Goal: Task Accomplishment & Management: Use online tool/utility

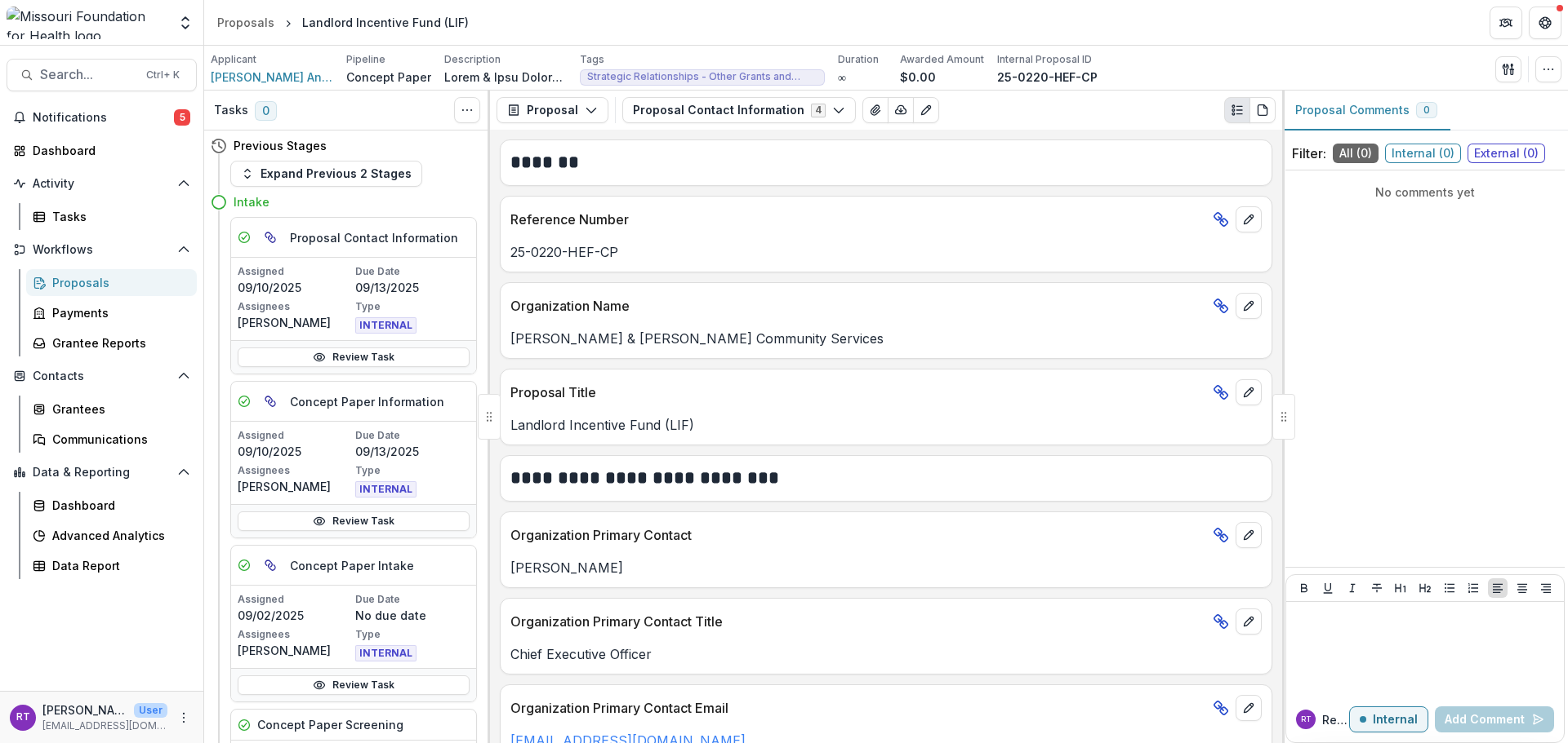
scroll to position [326, 0]
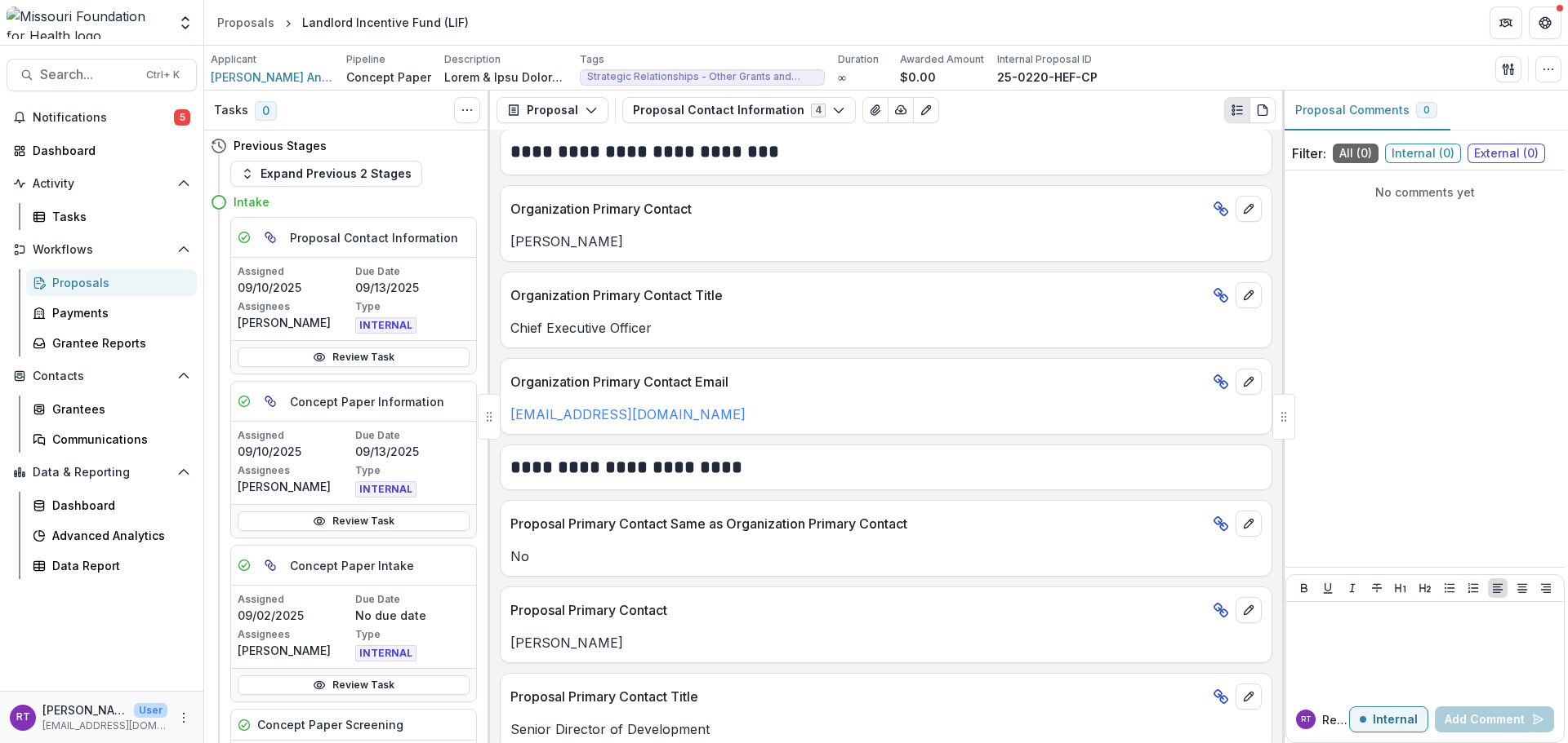
click at [91, 83] on button "Search... Ctrl + K" at bounding box center [102, 74] width 191 height 32
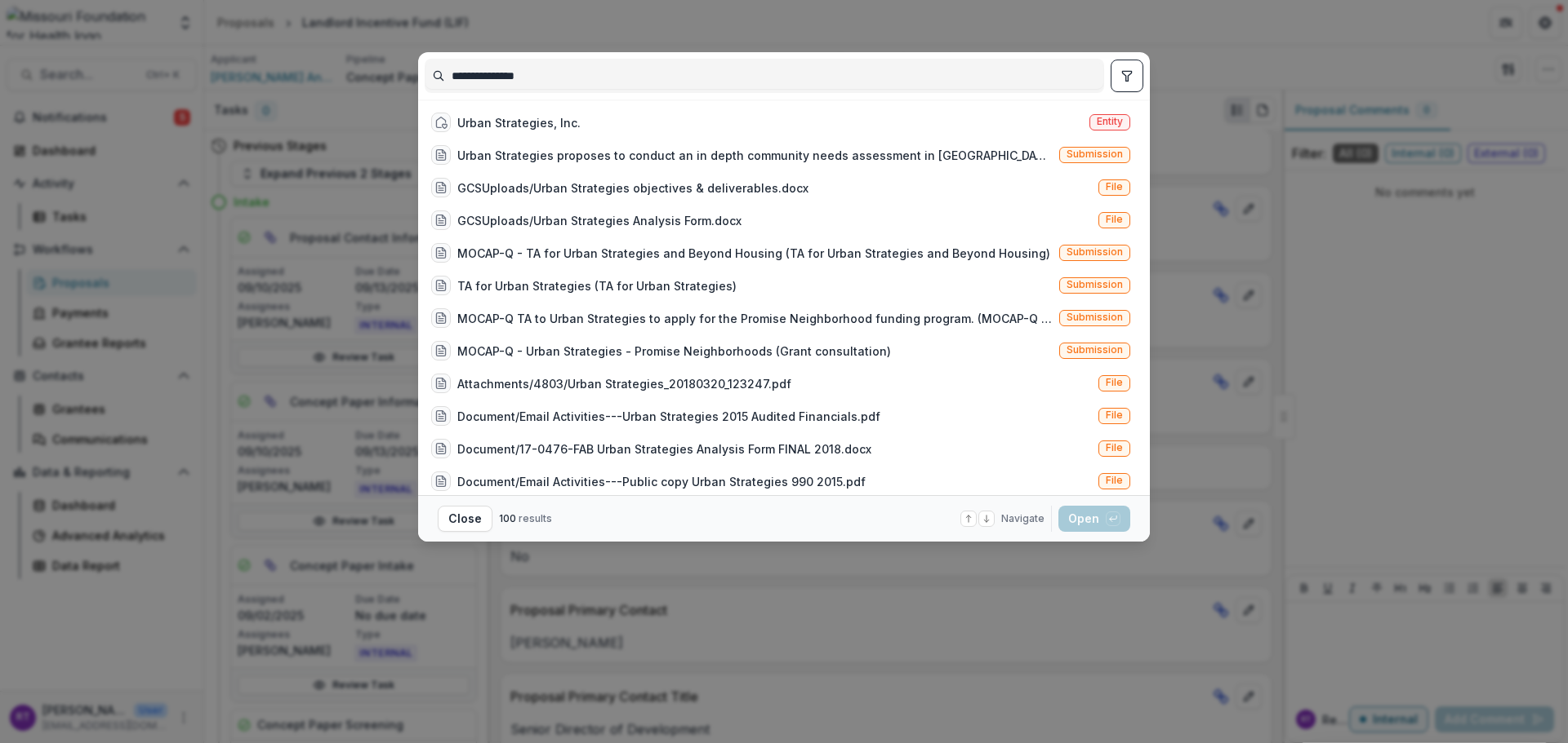
type input "**********"
click at [550, 122] on div "Urban Strategies, Inc." at bounding box center [519, 123] width 123 height 18
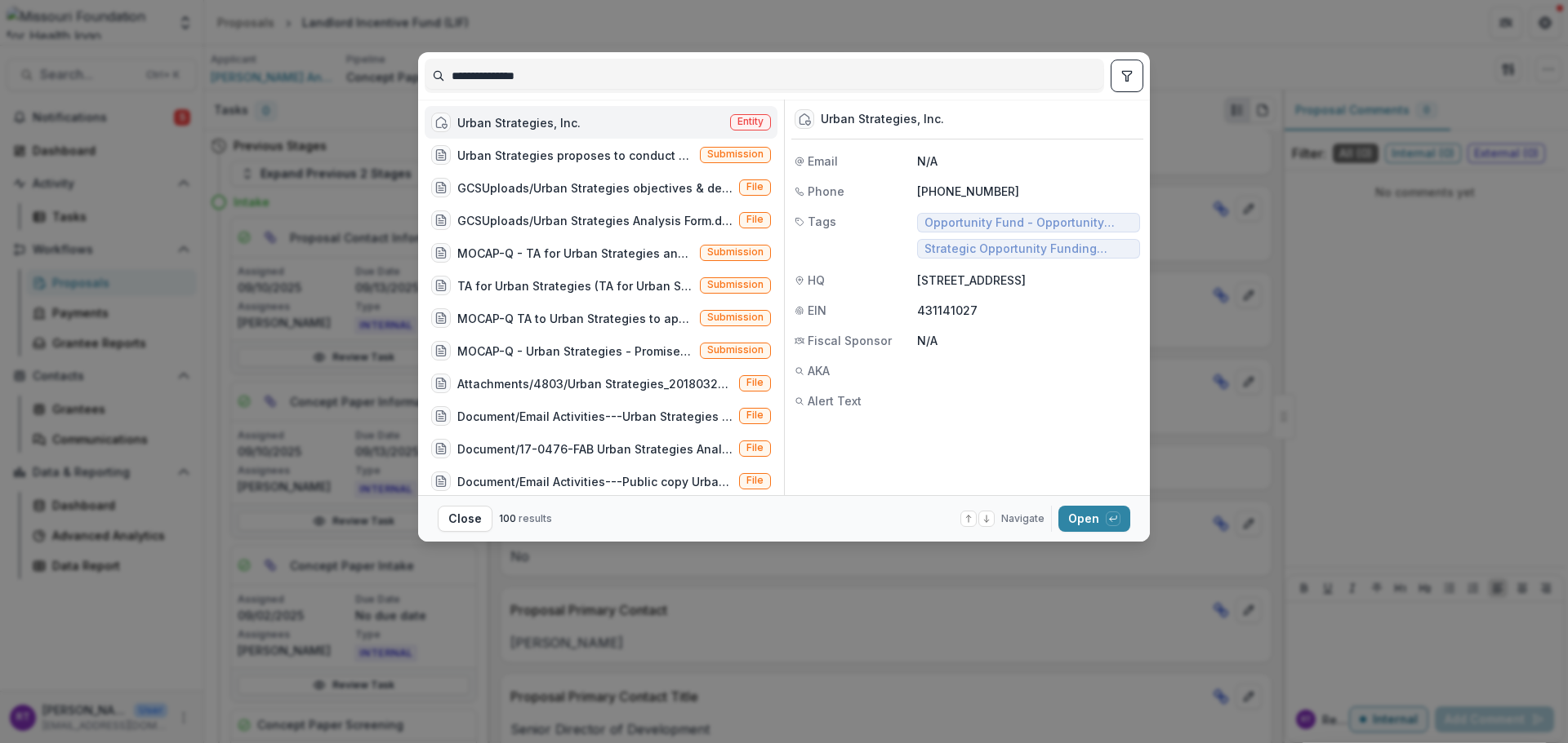
click at [1105, 515] on button "Open with enter key" at bounding box center [1094, 518] width 72 height 26
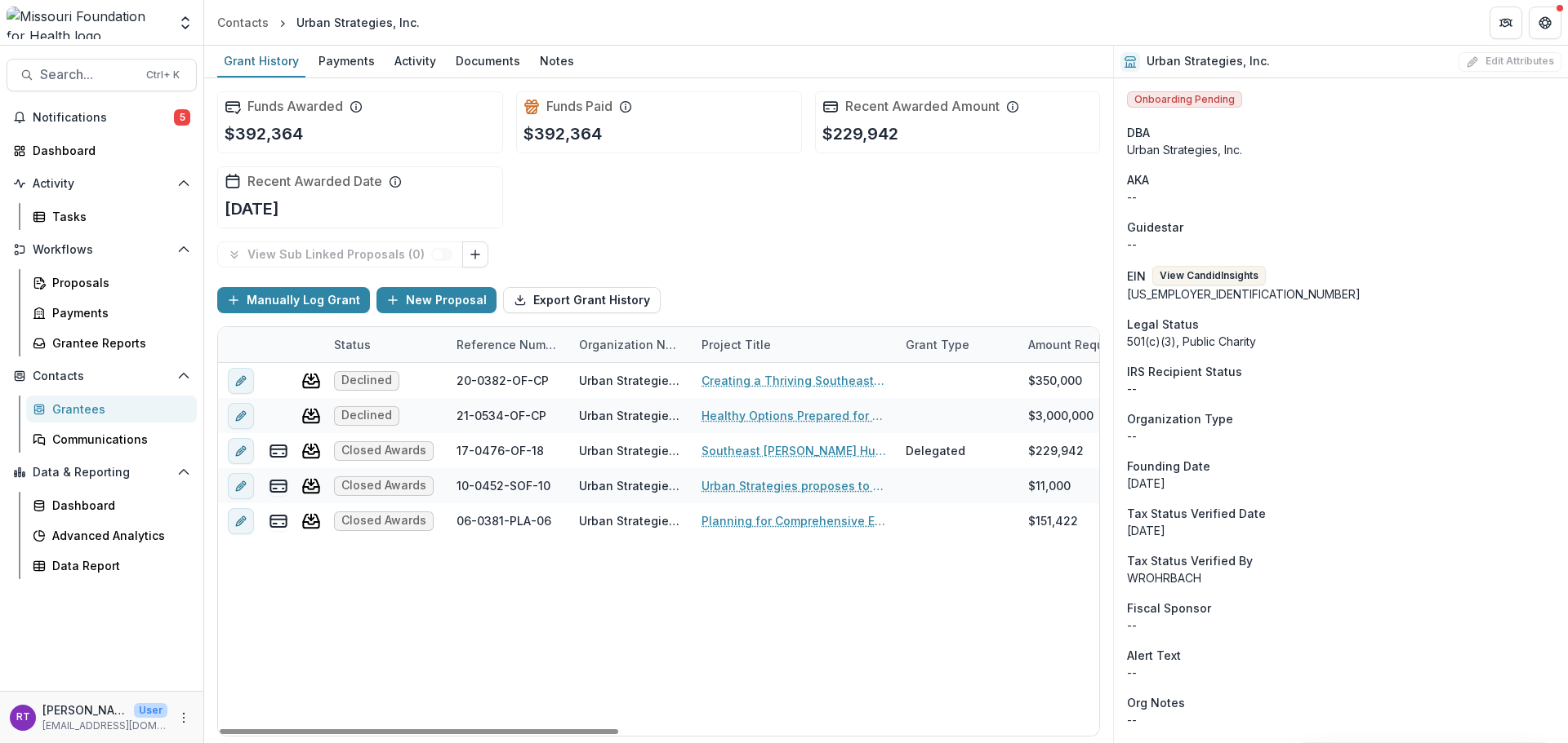
click at [74, 112] on span "Notifications" at bounding box center [103, 118] width 142 height 14
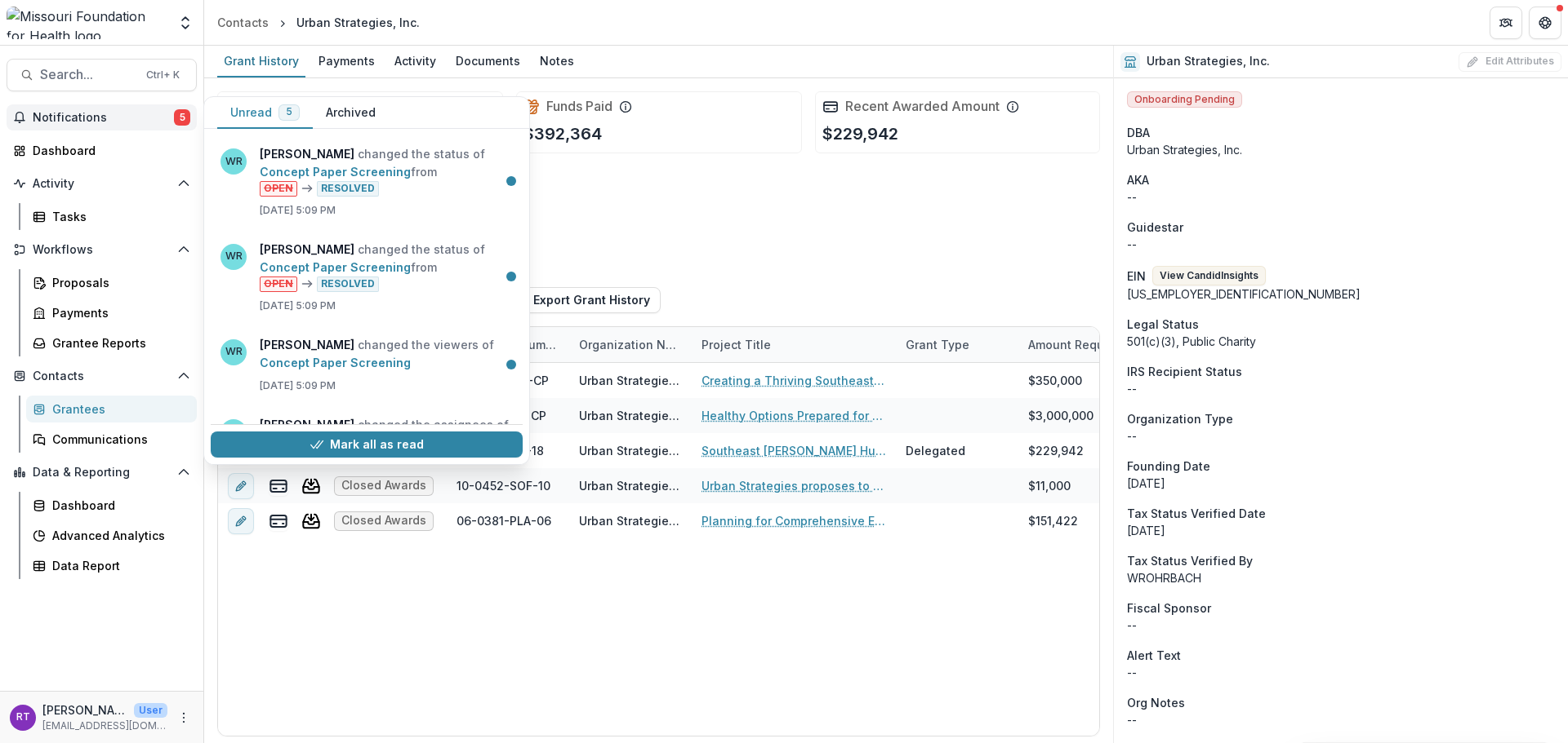
click at [662, 233] on div "Funds Awarded $392,364 Funds Paid $392,364 Recent Awarded Amount $229,942 Recen…" at bounding box center [658, 159] width 883 height 163
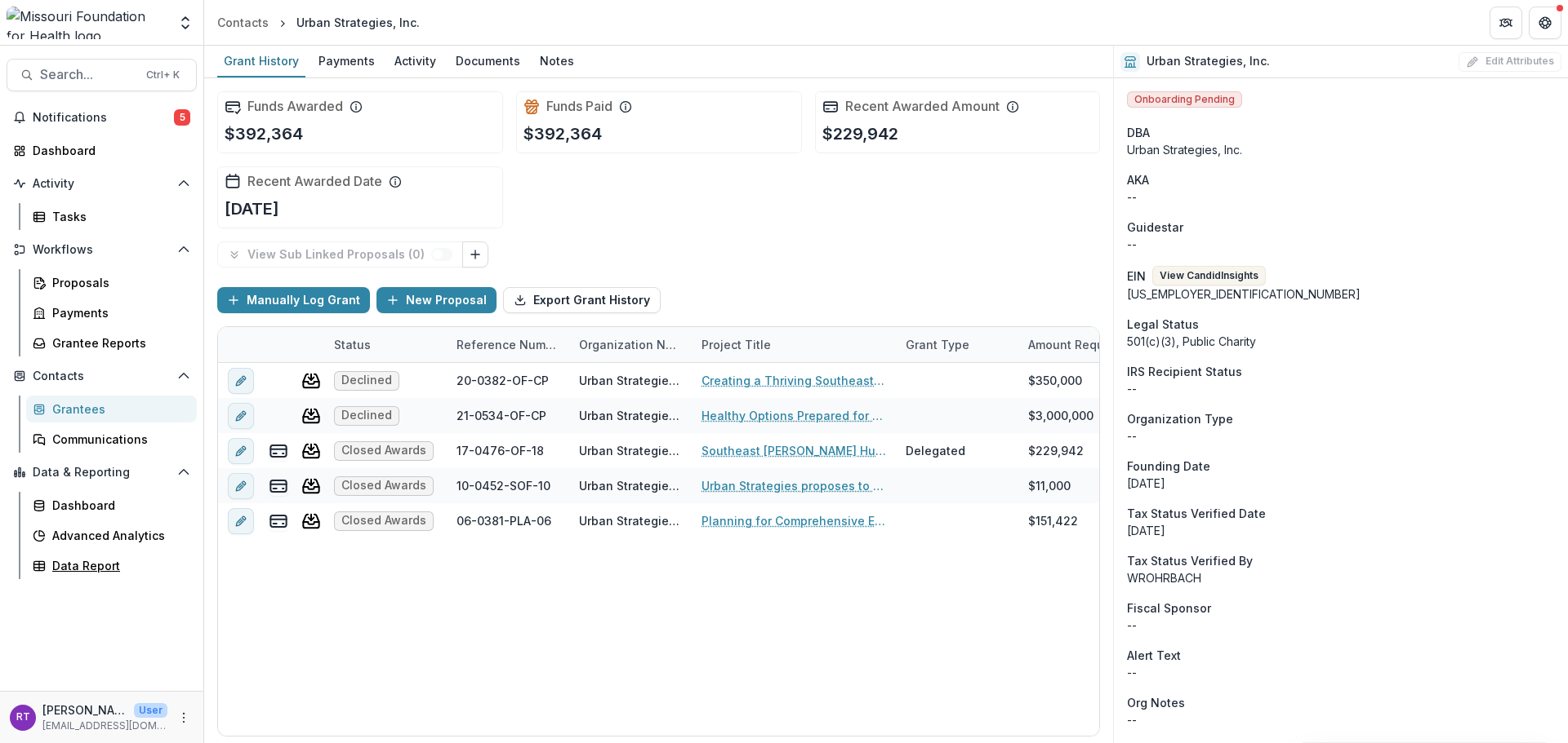
click at [93, 564] on div "Data Report" at bounding box center [117, 566] width 132 height 18
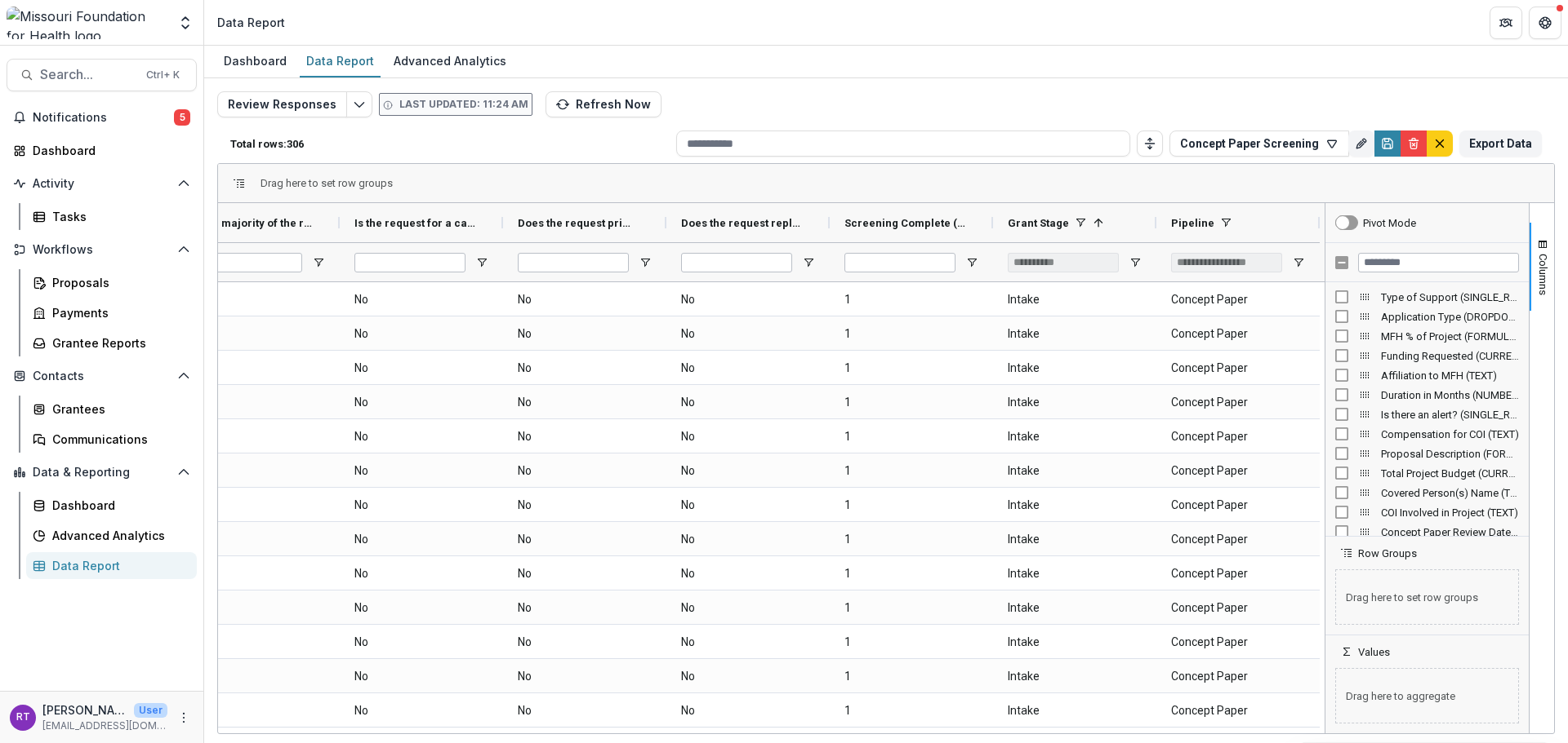
drag, startPoint x: 1523, startPoint y: 367, endPoint x: 1523, endPoint y: 390, distance: 23.0
click at [1524, 393] on div "Type of Support (SINGLE_RESPONSE) Application Type (DROPDOWN_LIST) MFH % of Pro…" at bounding box center [1427, 409] width 203 height 254
click at [1347, 514] on div "Screening Complete (NUMBER)" at bounding box center [1427, 512] width 184 height 20
click at [1423, 261] on input "Filter Columns Input" at bounding box center [1438, 263] width 161 height 20
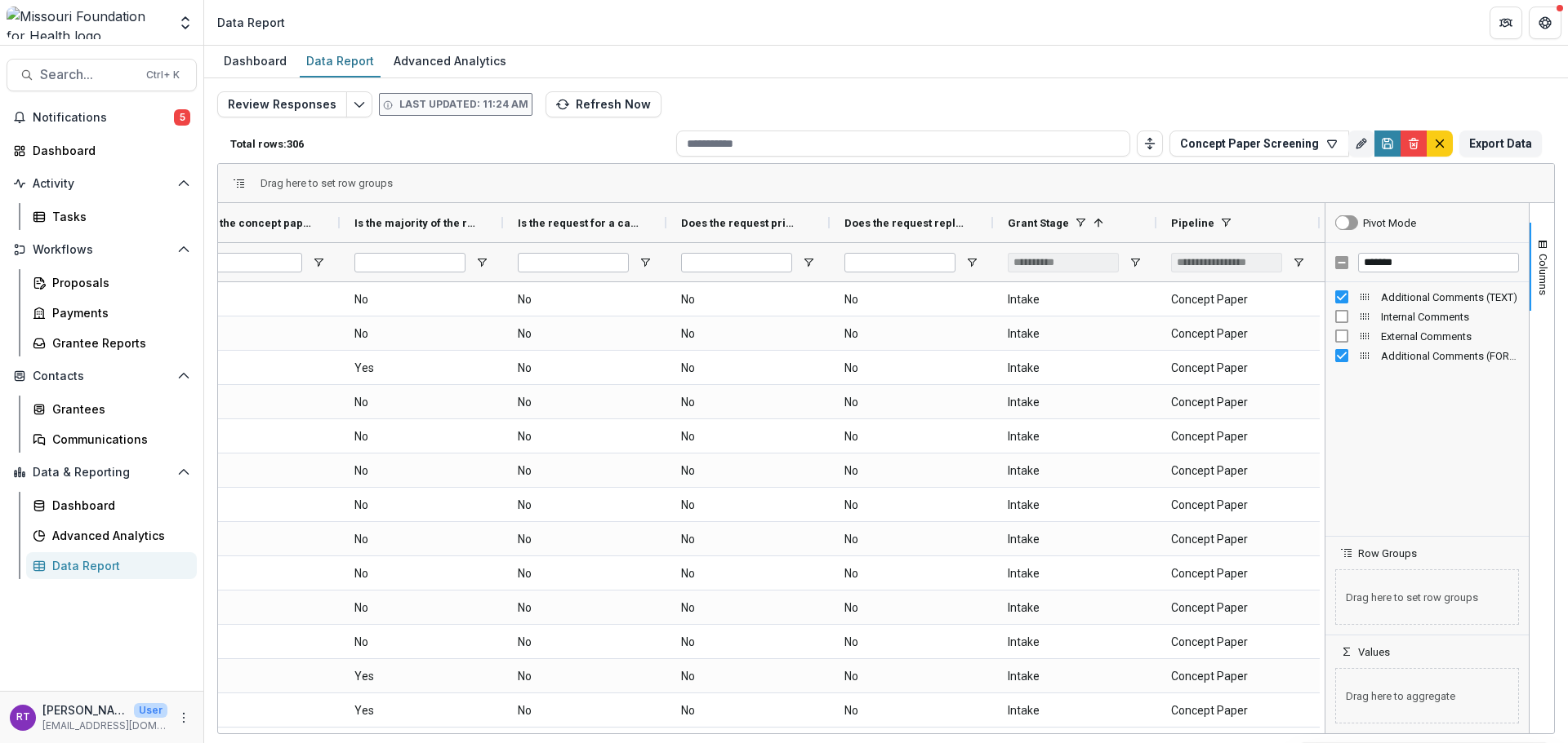
drag, startPoint x: 887, startPoint y: 733, endPoint x: 1208, endPoint y: 733, distance: 321.0
click at [1208, 733] on div "Drag here to set row groups Drag here to set column labels Does the concept pap…" at bounding box center [885, 448] width 1337 height 571
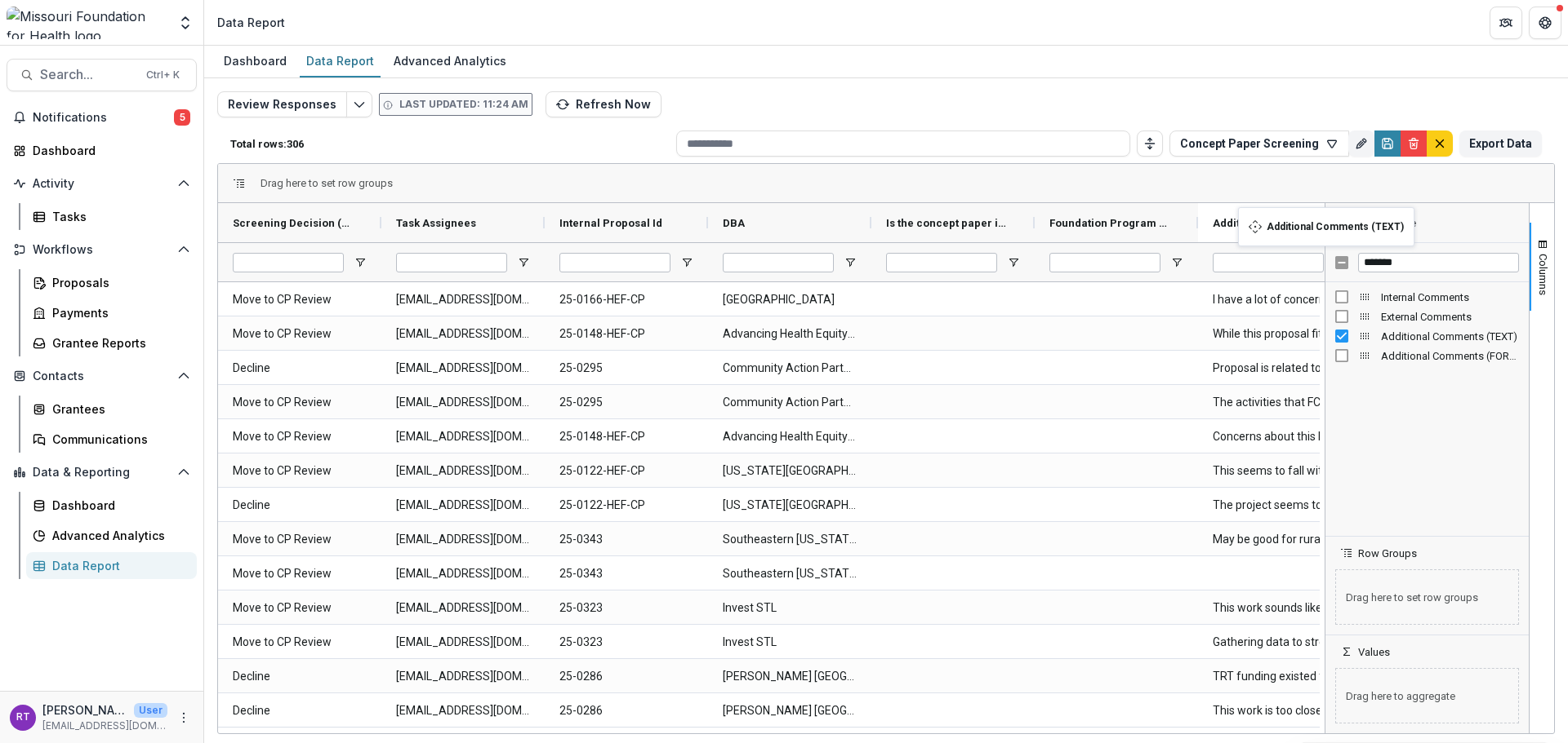
drag, startPoint x: 436, startPoint y: 211, endPoint x: 1242, endPoint y: 217, distance: 806.0
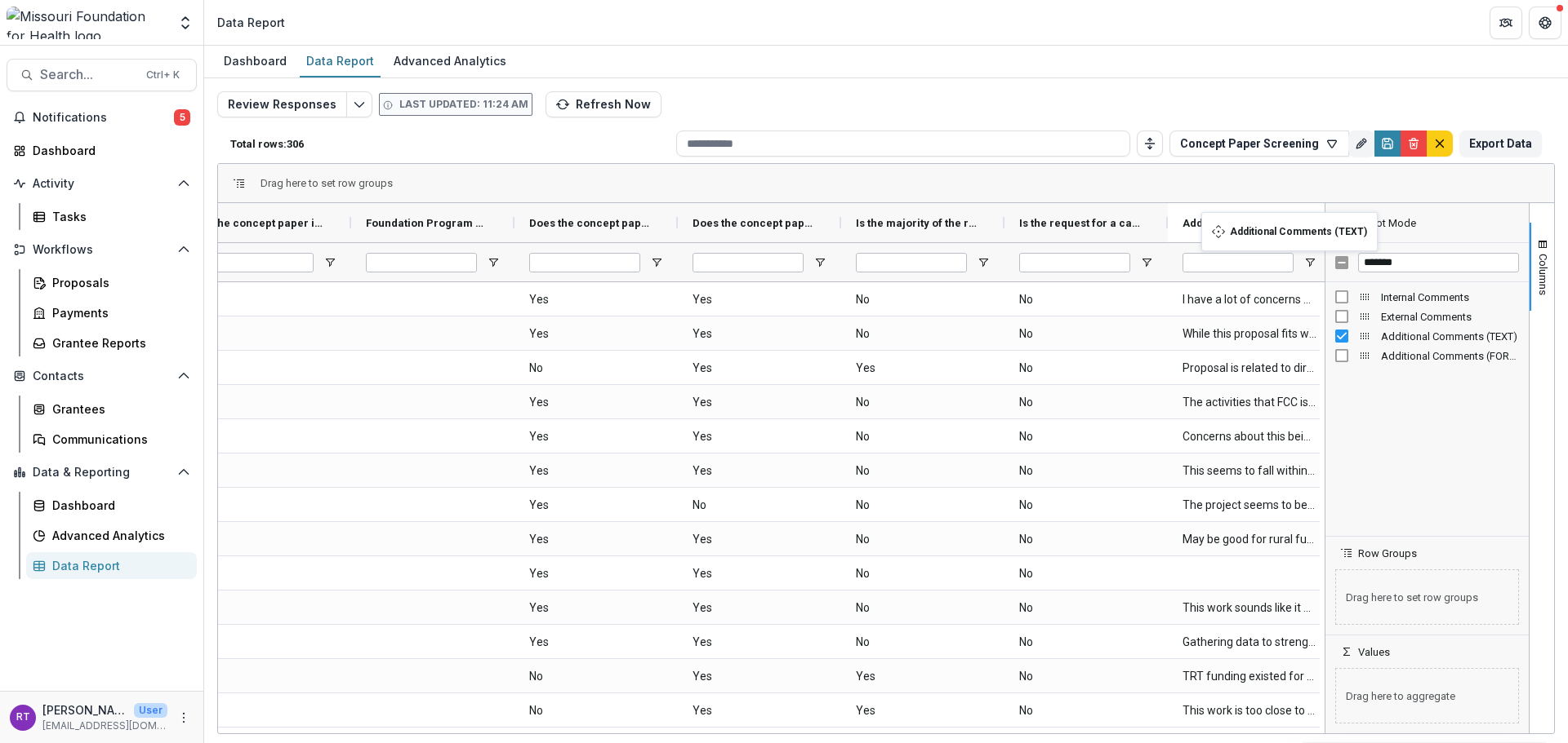
drag, startPoint x: 581, startPoint y: 216, endPoint x: 1209, endPoint y: 222, distance: 628.0
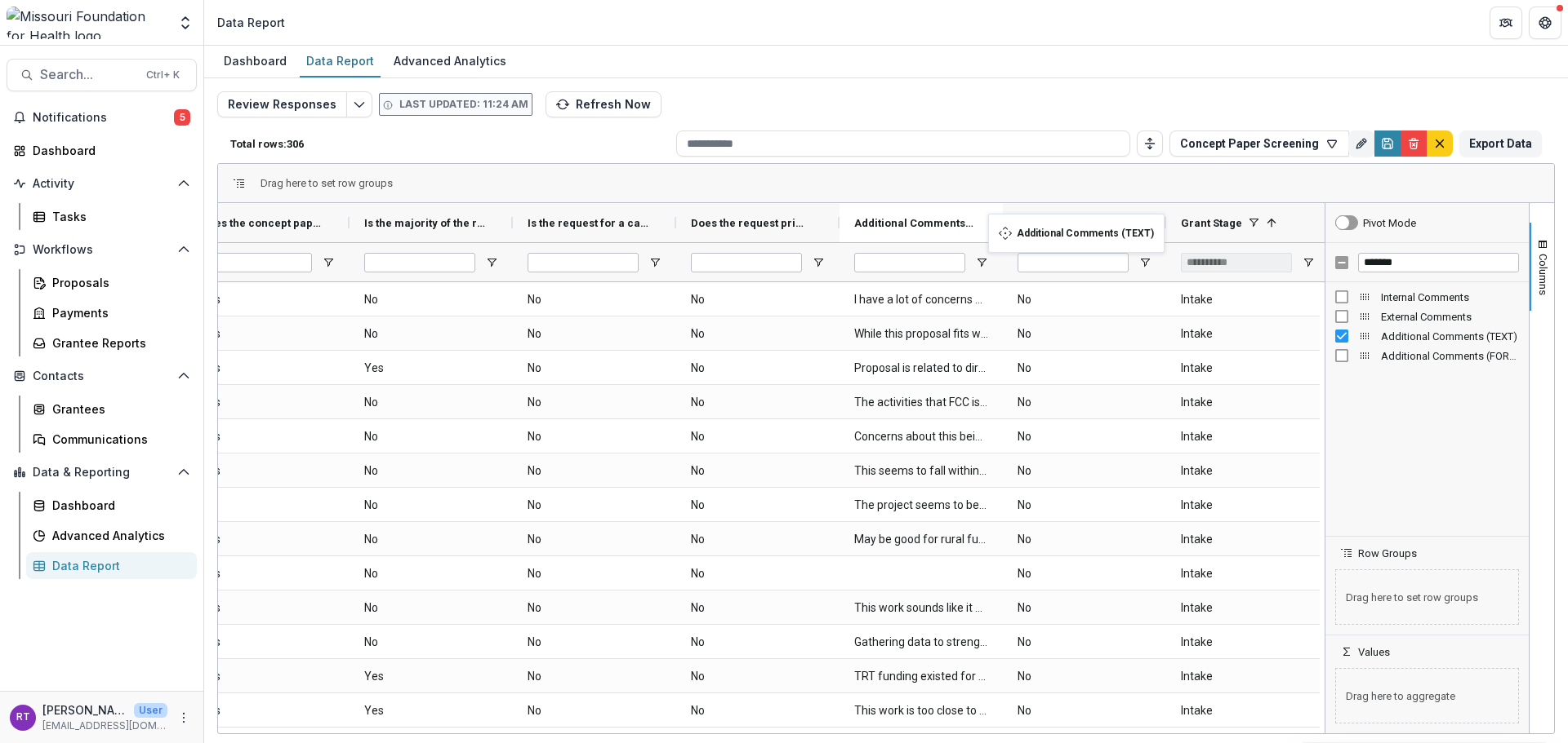
drag, startPoint x: 752, startPoint y: 227, endPoint x: 1002, endPoint y: 222, distance: 250.0
drag, startPoint x: 1426, startPoint y: 271, endPoint x: 1333, endPoint y: 271, distance: 93.0
click at [1333, 271] on div "*******" at bounding box center [1427, 263] width 203 height 39
type input "*****"
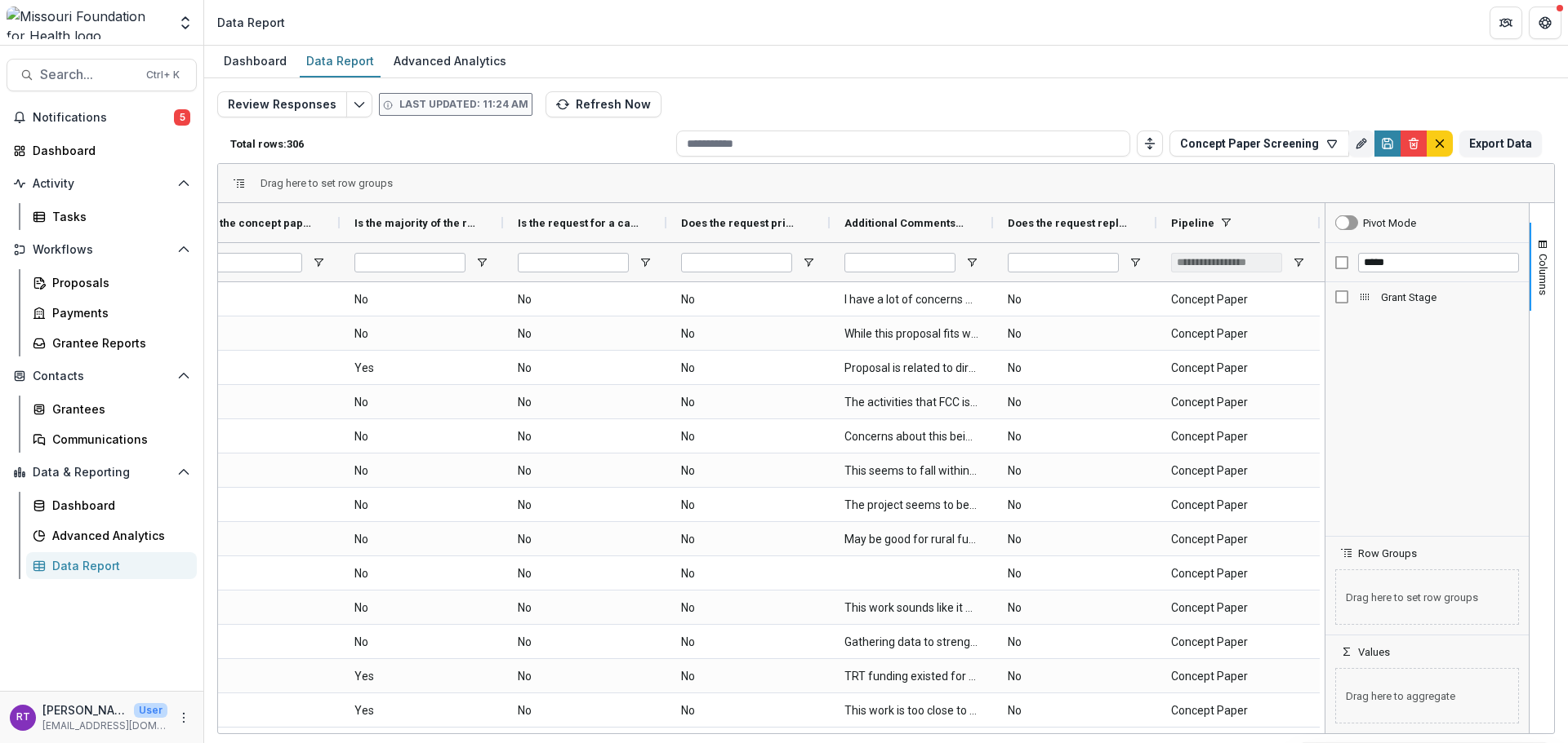
click at [1397, 273] on div "*****" at bounding box center [1427, 263] width 203 height 39
drag, startPoint x: 1401, startPoint y: 269, endPoint x: 1330, endPoint y: 258, distance: 71.8
click at [1330, 258] on div "*****" at bounding box center [1427, 263] width 203 height 39
type input "***"
click at [1336, 306] on div "Pipeline" at bounding box center [1427, 297] width 184 height 20
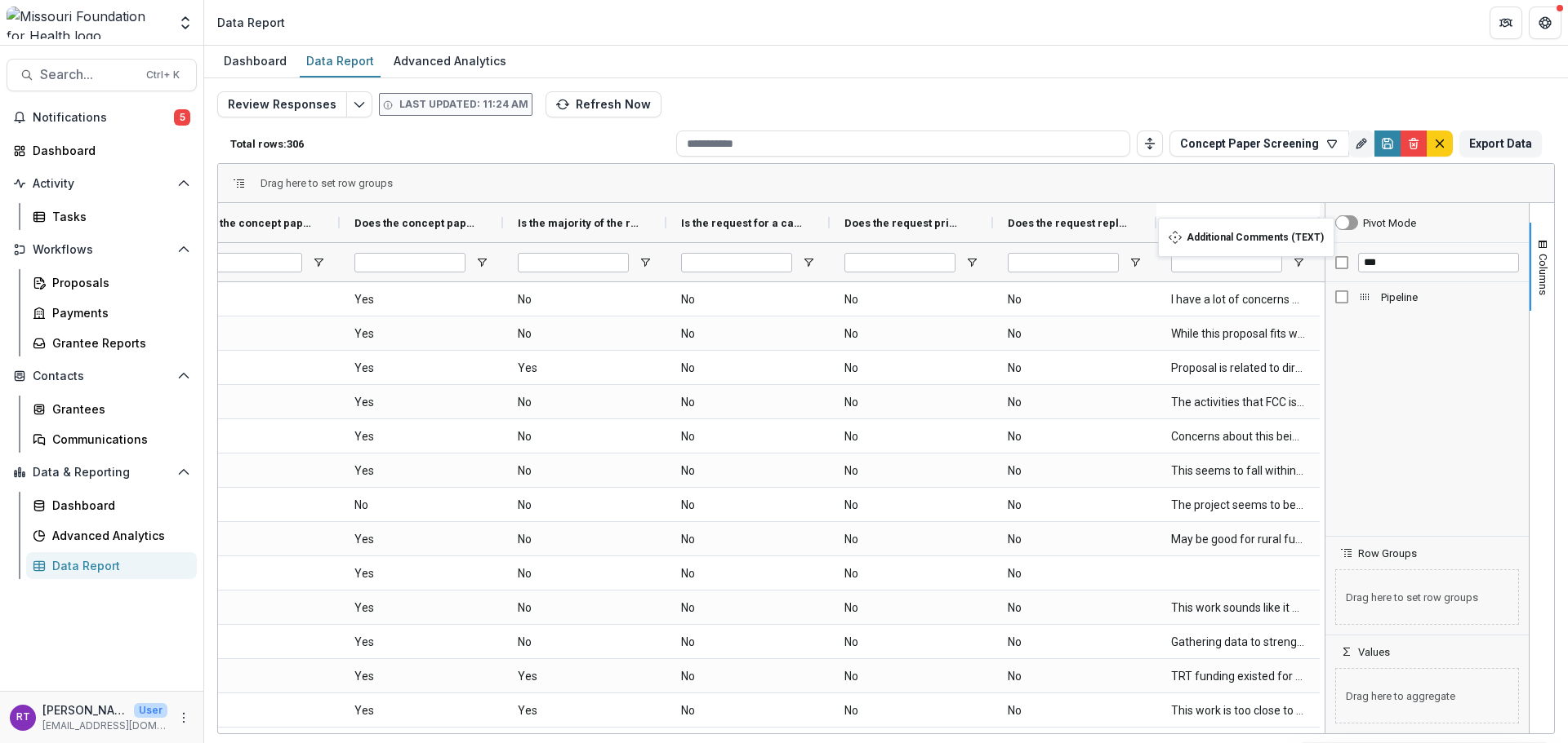
drag, startPoint x: 1043, startPoint y: 227, endPoint x: 1165, endPoint y: 227, distance: 122.0
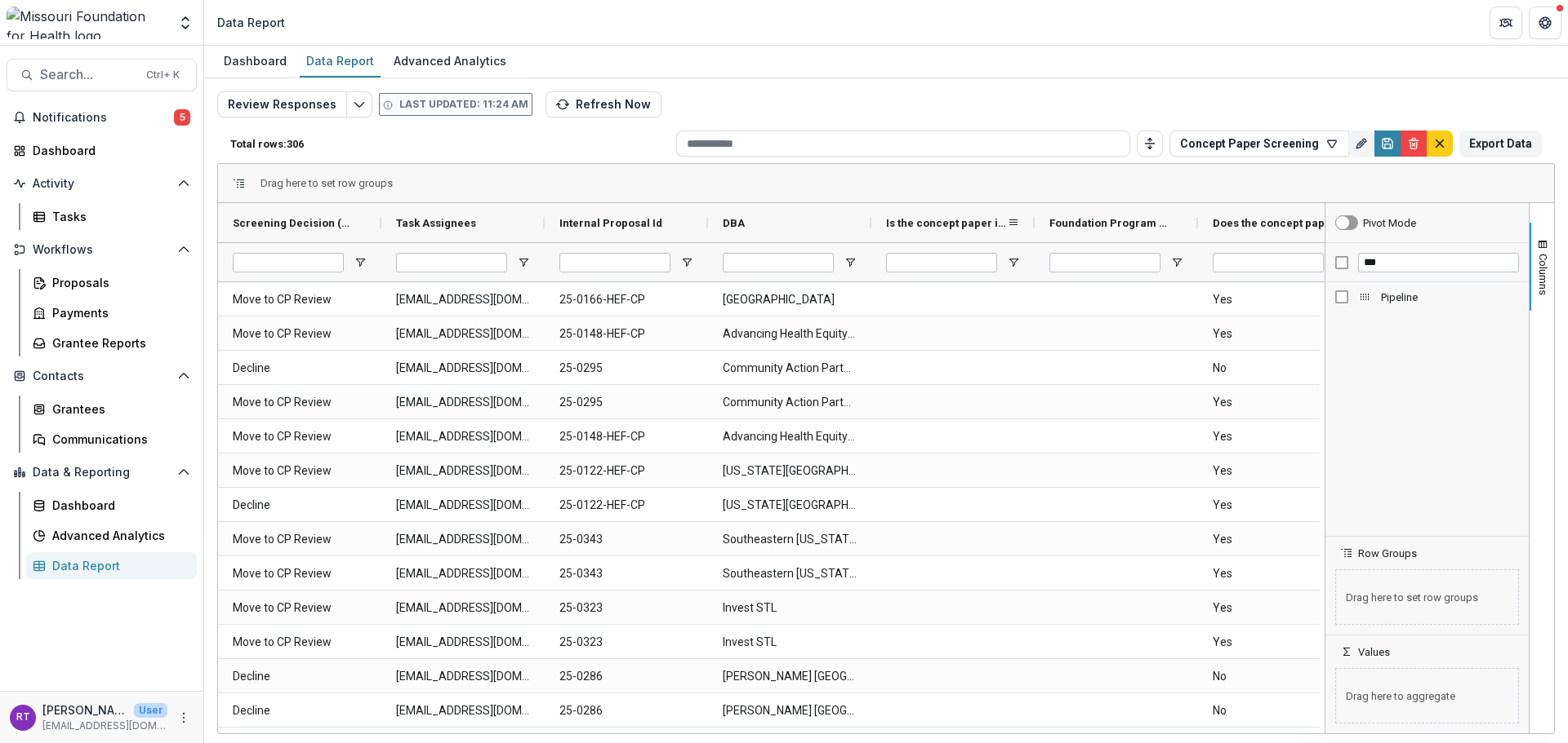
click at [1004, 222] on span "Is the concept paper is related to an SI broadly? (SINGLE_RESPONSE)" at bounding box center [947, 223] width 121 height 13
click at [998, 221] on span at bounding box center [999, 223] width 13 height 13
click at [1385, 137] on icon "Save" at bounding box center [1386, 143] width 13 height 13
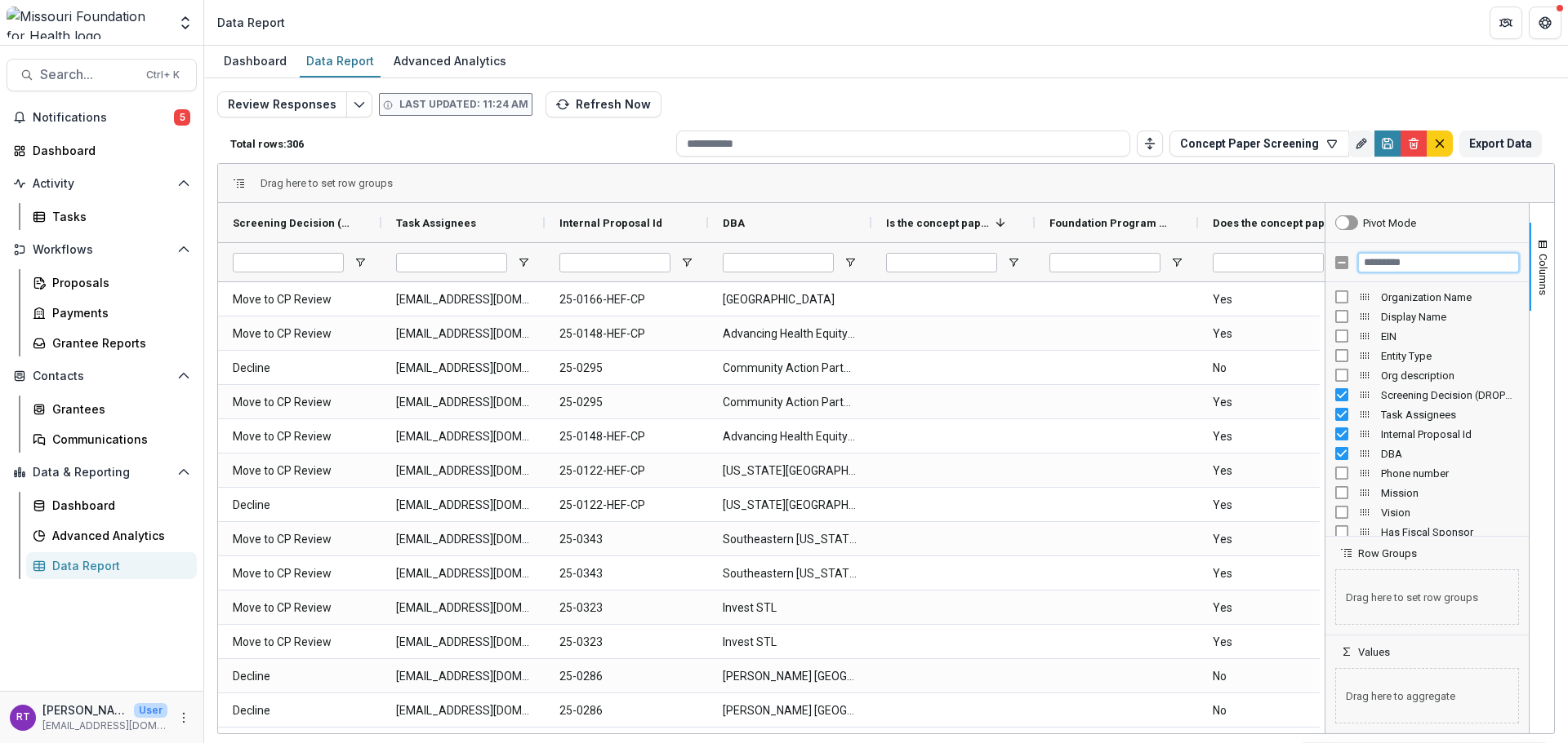
click at [1420, 261] on input "Filter Columns Input" at bounding box center [1438, 263] width 161 height 20
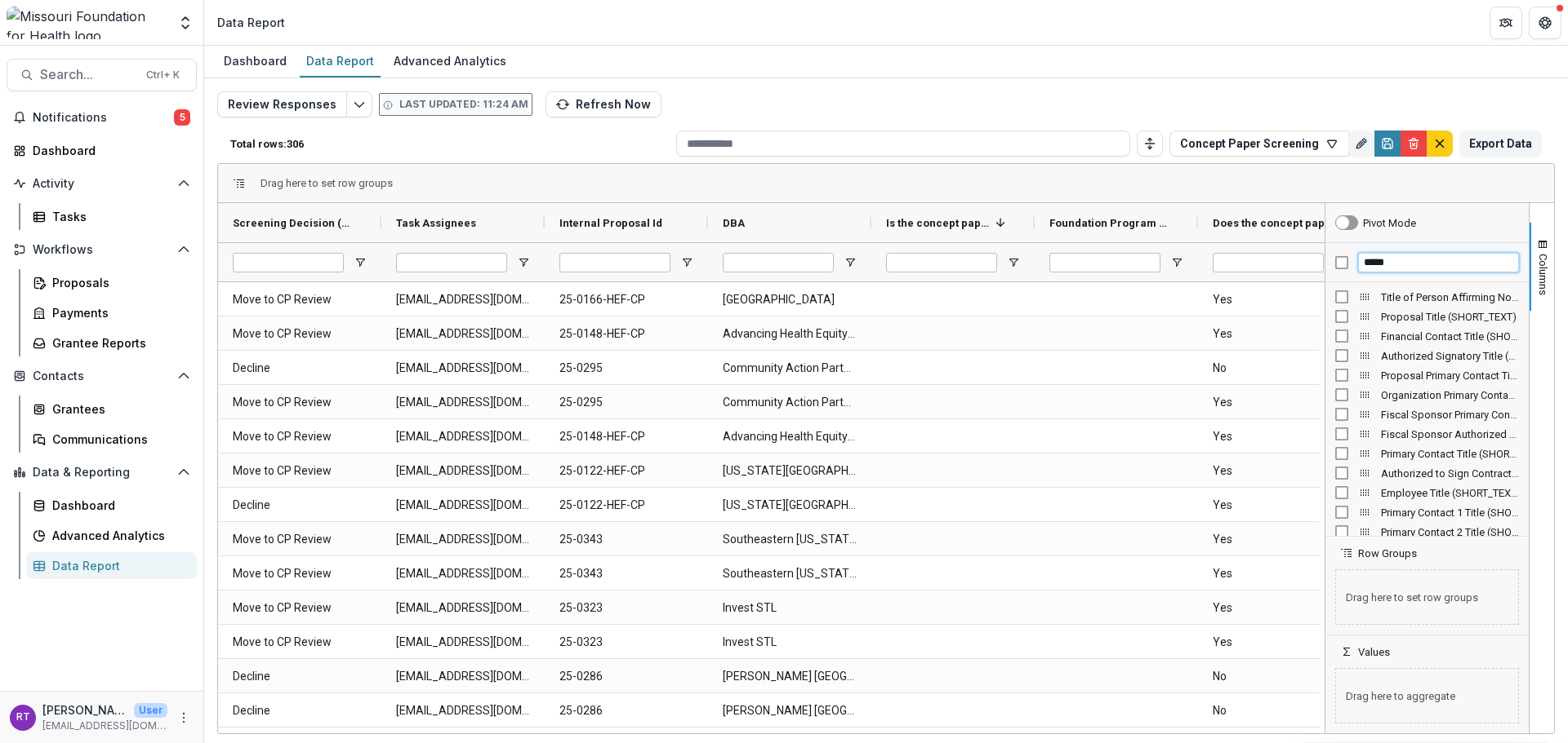
type input "*****"
click at [1334, 314] on div "Proposal Title (SHORT_TEXT)" at bounding box center [1427, 316] width 203 height 20
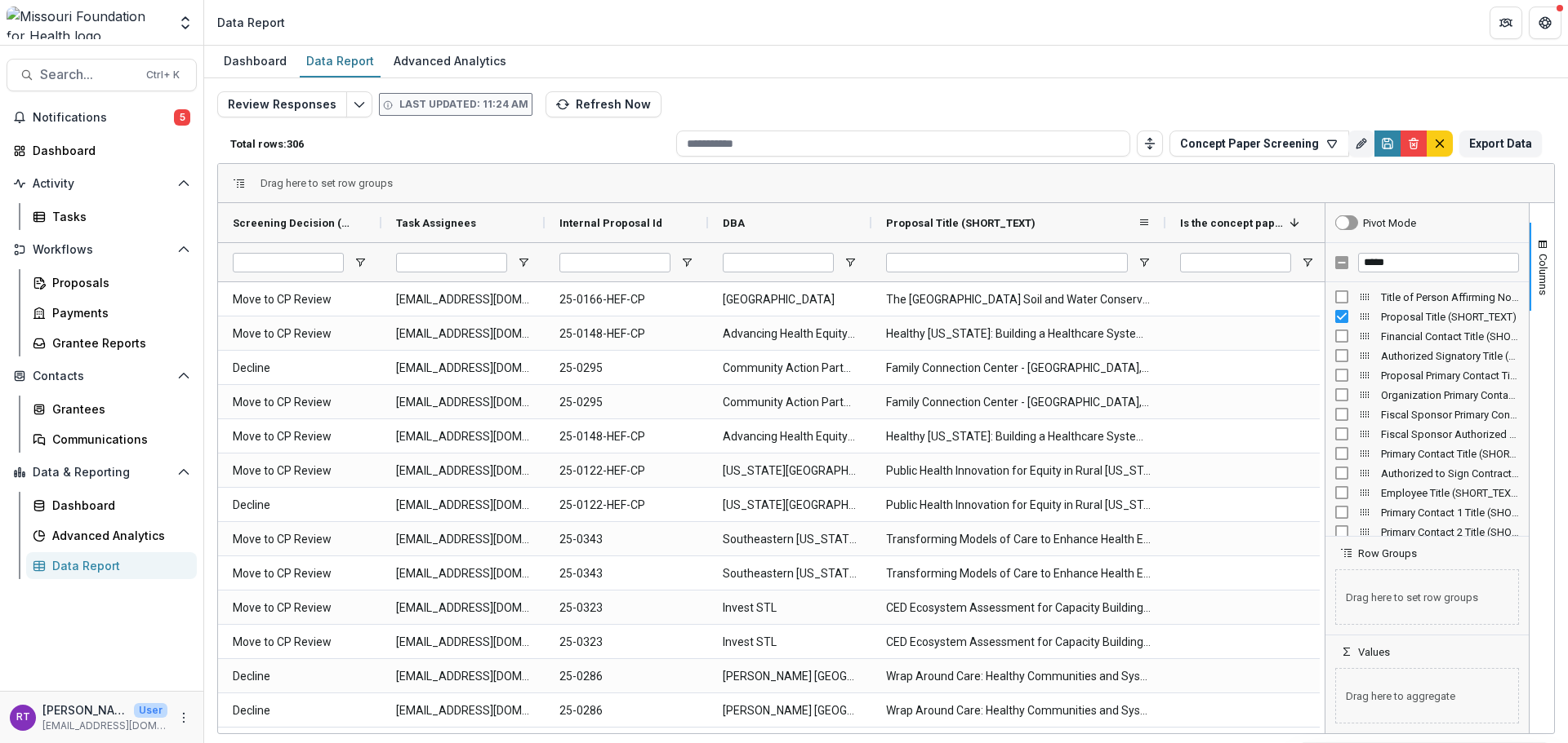
drag, startPoint x: 1033, startPoint y: 220, endPoint x: 1164, endPoint y: 234, distance: 131.7
click at [1164, 234] on div at bounding box center [1165, 223] width 7 height 39
click at [1023, 222] on span "Proposal Title (SHORT_TEXT)" at bounding box center [960, 223] width 149 height 13
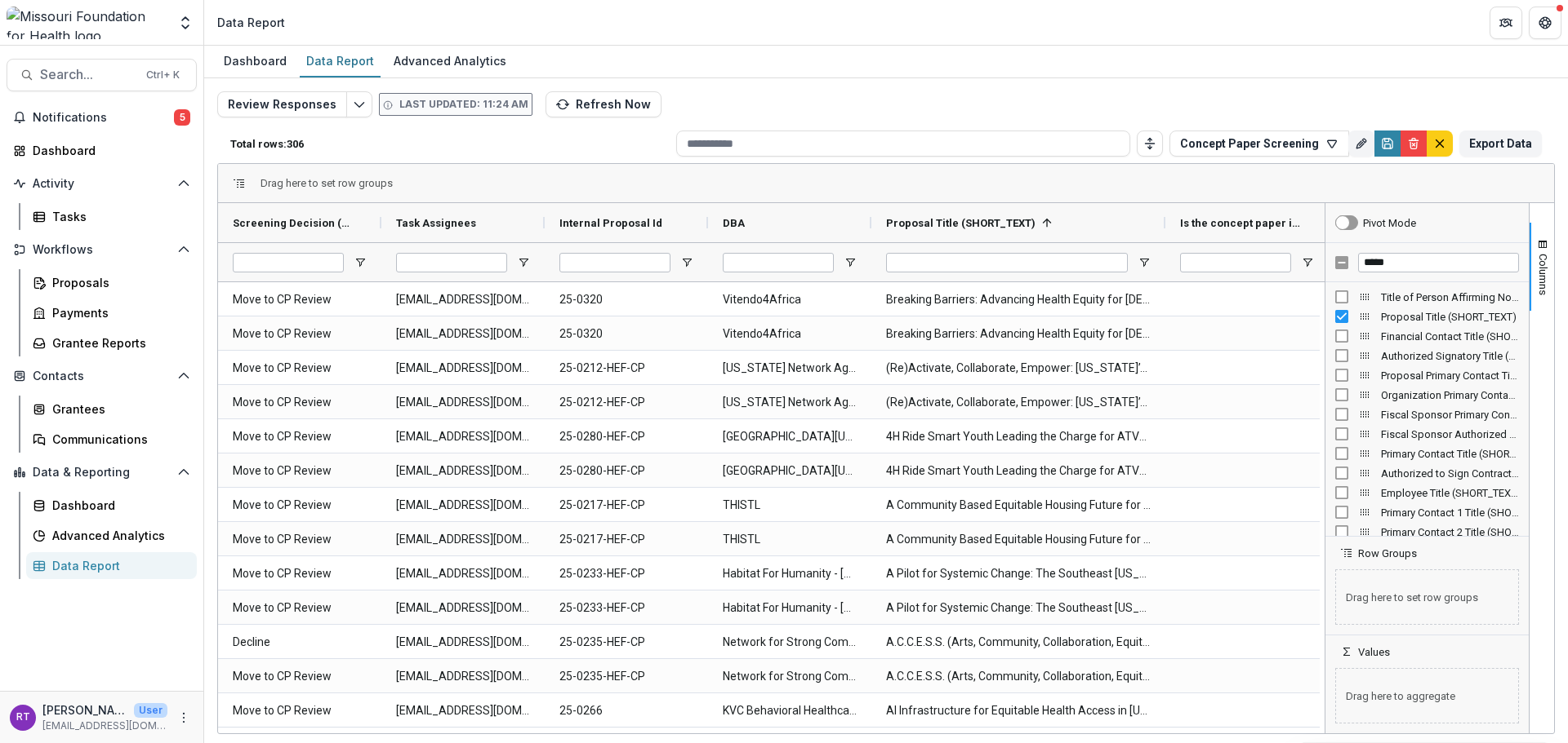
click at [1515, 149] on button "Export Data" at bounding box center [1501, 144] width 82 height 26
